Goal: Entertainment & Leisure: Consume media (video, audio)

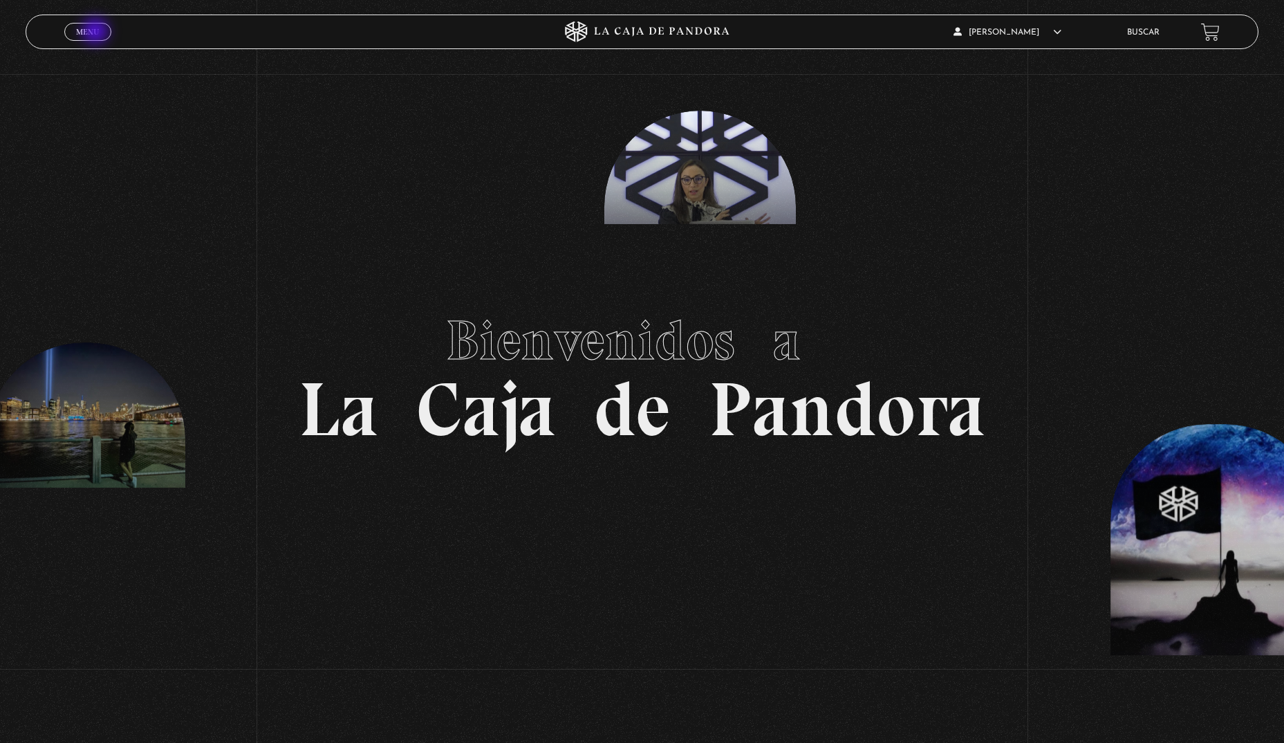
click at [97, 33] on span "Menu" at bounding box center [87, 32] width 23 height 8
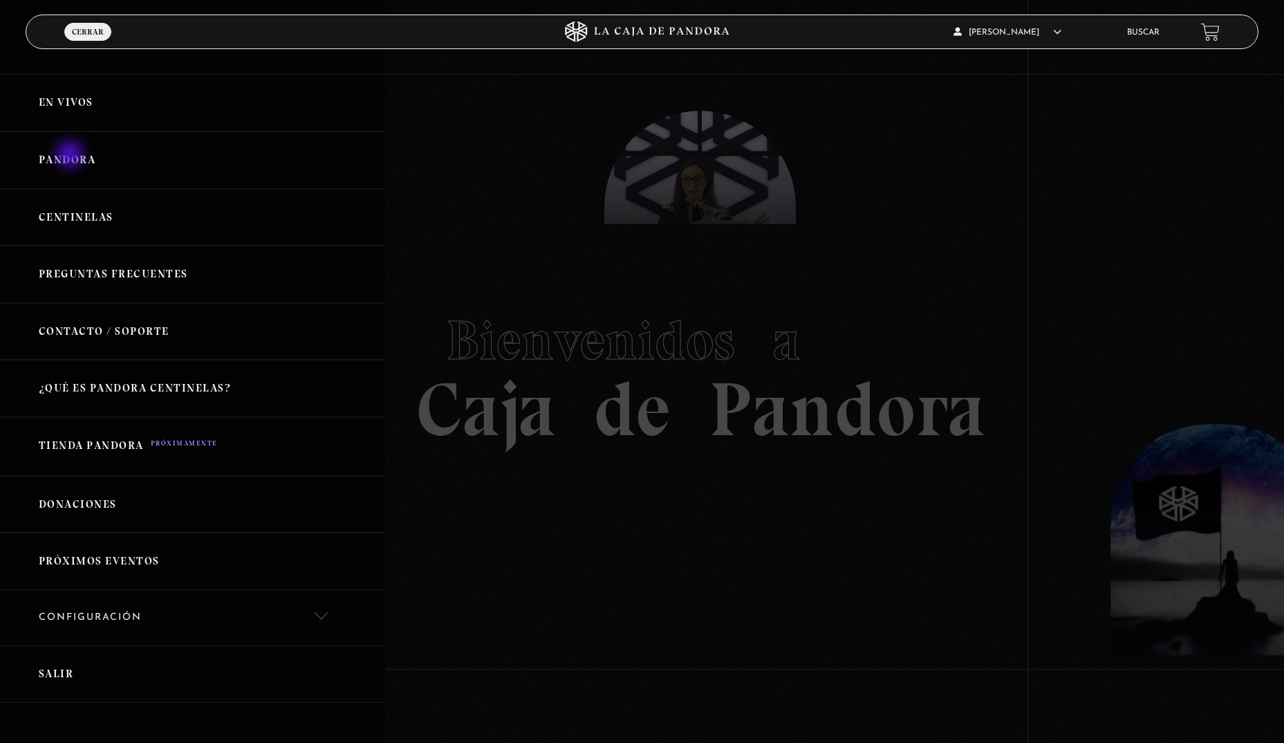
click at [71, 156] on link "Pandora" at bounding box center [192, 159] width 385 height 57
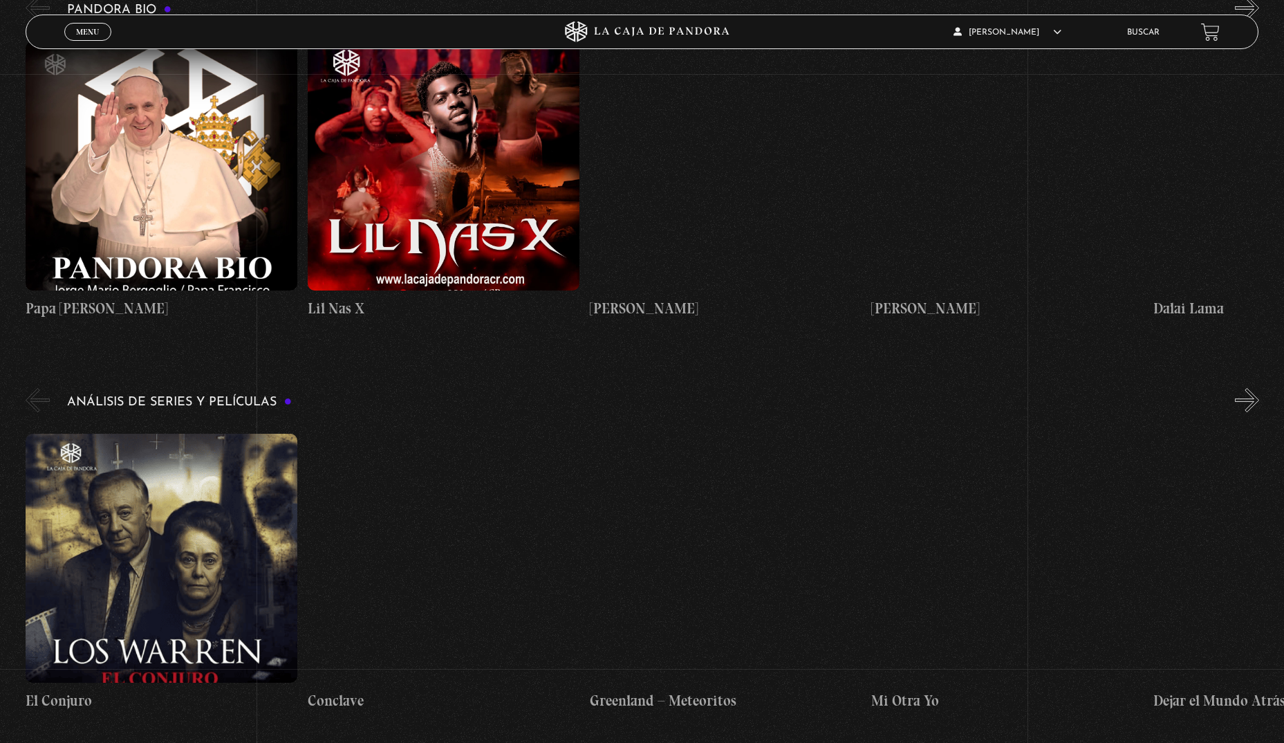
scroll to position [2246, 0]
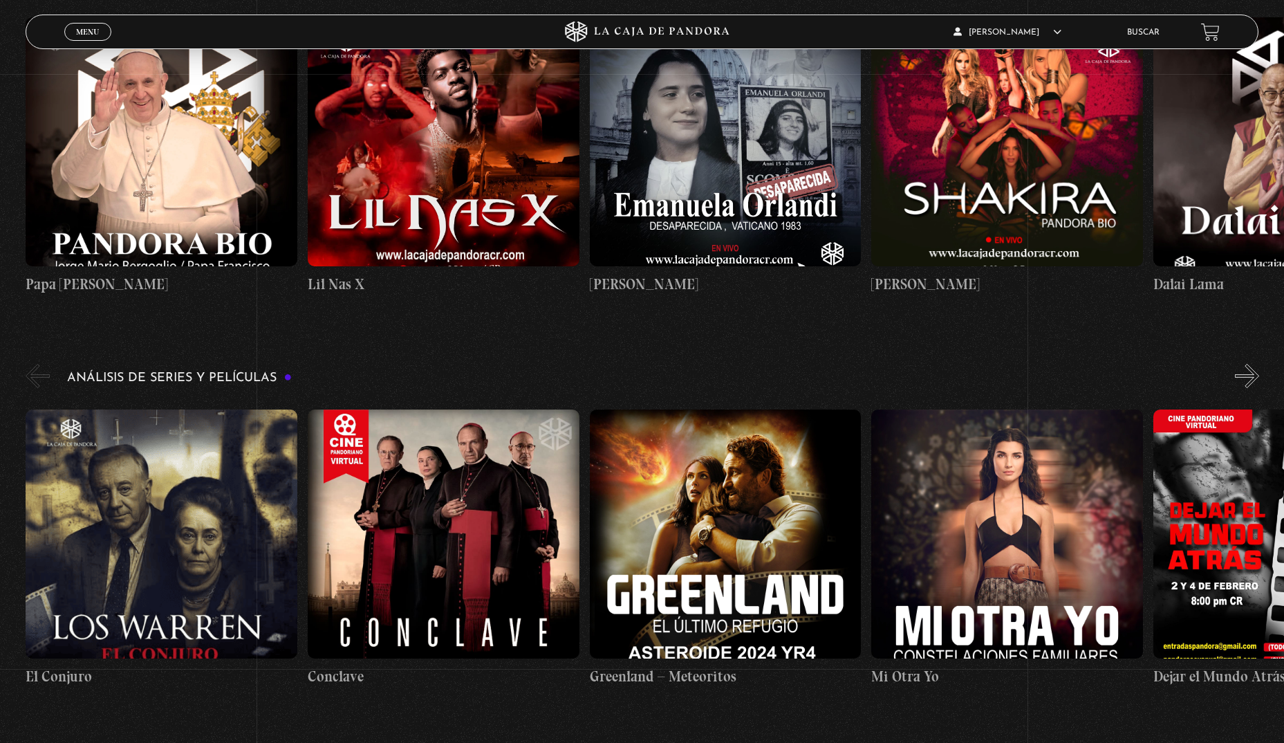
click at [152, 601] on figure at bounding box center [162, 533] width 272 height 249
